Goal: Information Seeking & Learning: Learn about a topic

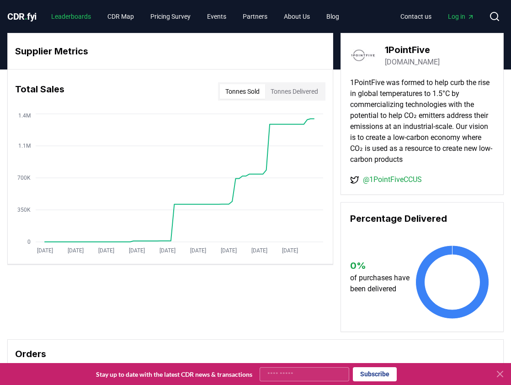
click at [70, 15] on link "Leaderboards" at bounding box center [71, 16] width 54 height 16
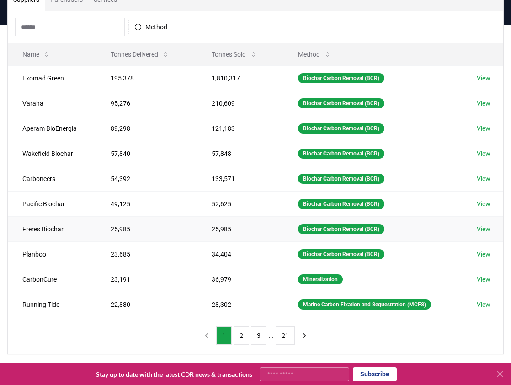
scroll to position [80, 0]
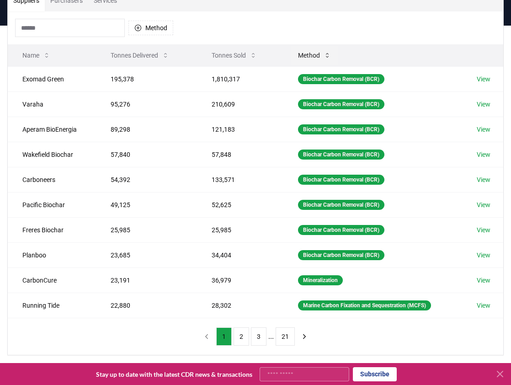
click at [323, 54] on icon at bounding box center [326, 55] width 7 height 7
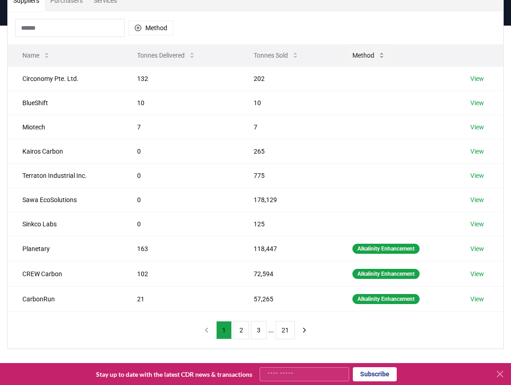
click at [362, 53] on button "Method" at bounding box center [368, 55] width 47 height 18
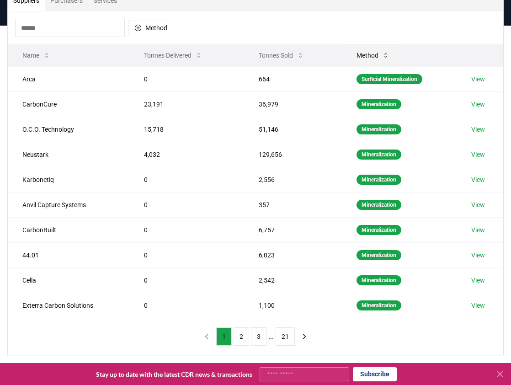
click at [385, 56] on icon at bounding box center [385, 55] width 7 height 7
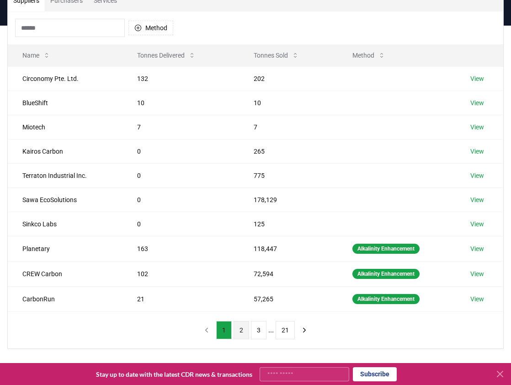
click at [237, 336] on button "2" at bounding box center [241, 330] width 16 height 18
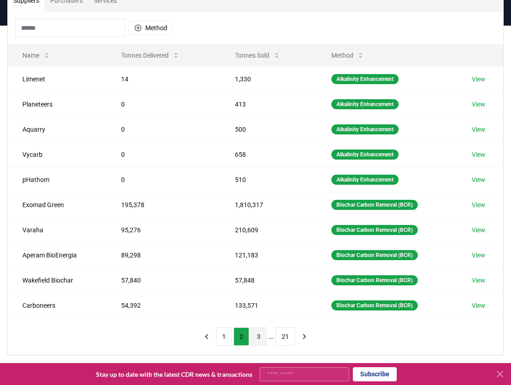
click at [258, 336] on button "3" at bounding box center [259, 336] width 16 height 18
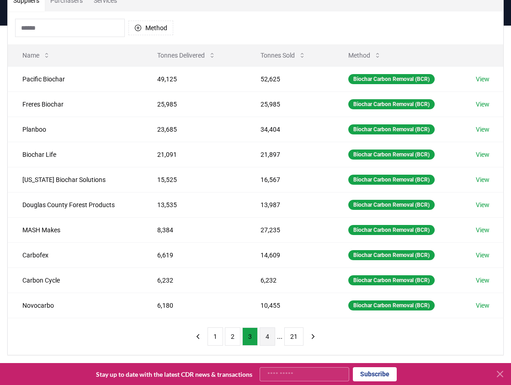
click at [267, 336] on button "4" at bounding box center [267, 336] width 16 height 18
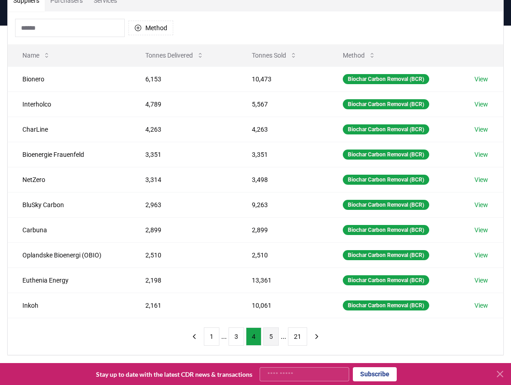
click at [272, 336] on button "5" at bounding box center [271, 336] width 16 height 18
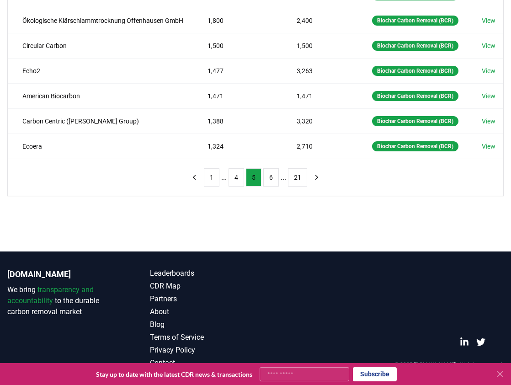
scroll to position [295, 0]
click at [272, 186] on button "6" at bounding box center [271, 177] width 16 height 18
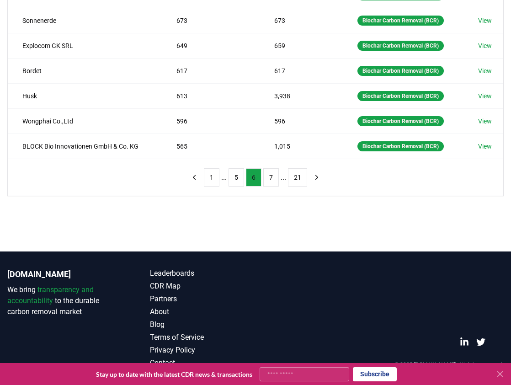
scroll to position [239, 0]
click at [276, 177] on button "7" at bounding box center [271, 177] width 16 height 18
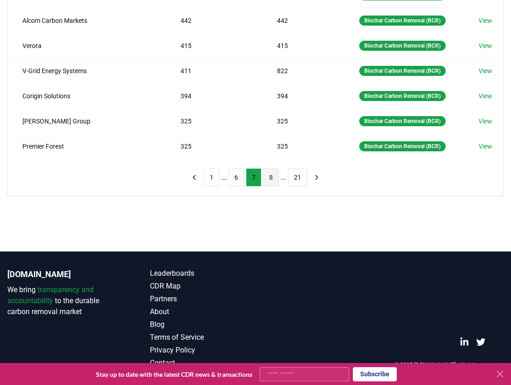
click at [276, 178] on button "8" at bounding box center [271, 177] width 16 height 18
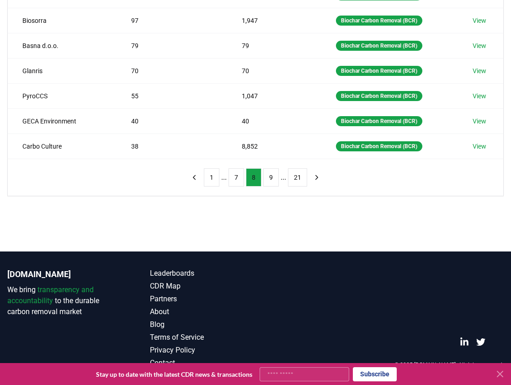
click at [276, 178] on button "9" at bounding box center [271, 177] width 16 height 18
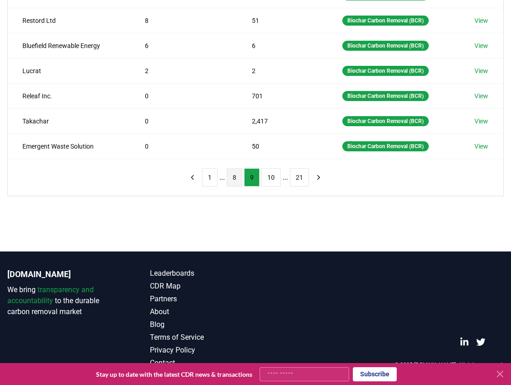
click at [276, 178] on button "10" at bounding box center [270, 177] width 19 height 18
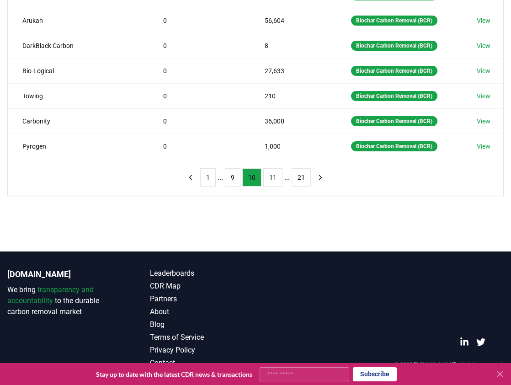
click at [276, 178] on button "11" at bounding box center [272, 177] width 19 height 18
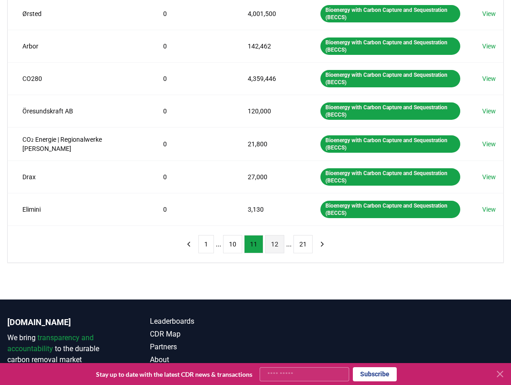
click at [276, 243] on button "12" at bounding box center [274, 244] width 19 height 18
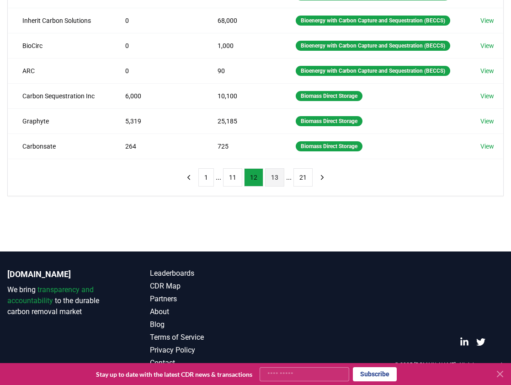
click at [275, 180] on button "13" at bounding box center [274, 177] width 19 height 18
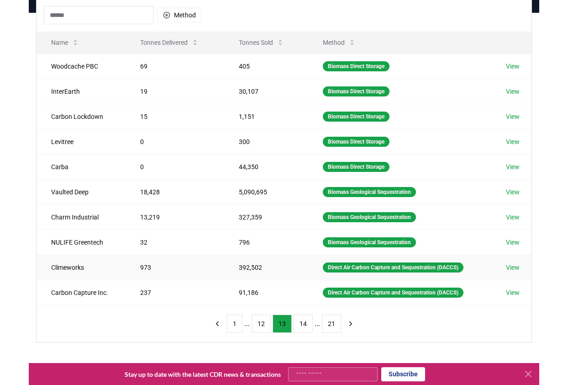
scroll to position [122, 0]
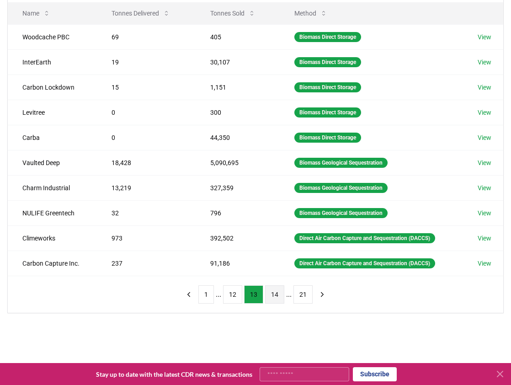
click at [276, 295] on button "14" at bounding box center [274, 294] width 19 height 18
